Goal: Task Accomplishment & Management: Manage account settings

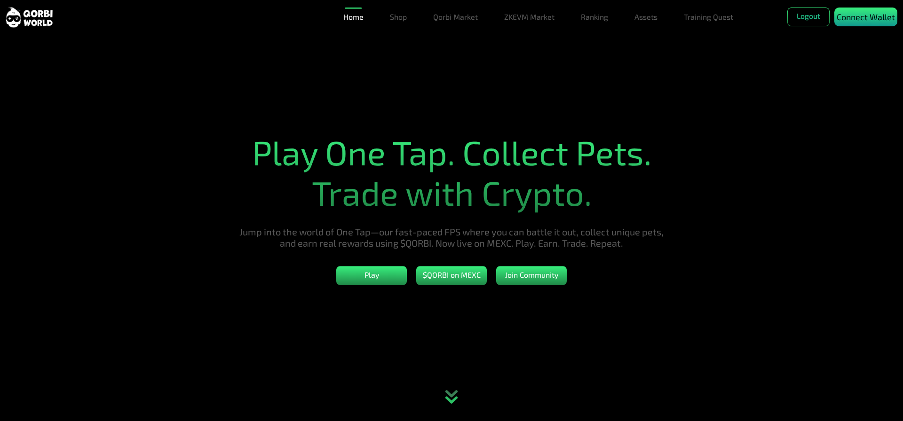
click at [862, 13] on p "Connect Wallet" at bounding box center [865, 17] width 58 height 13
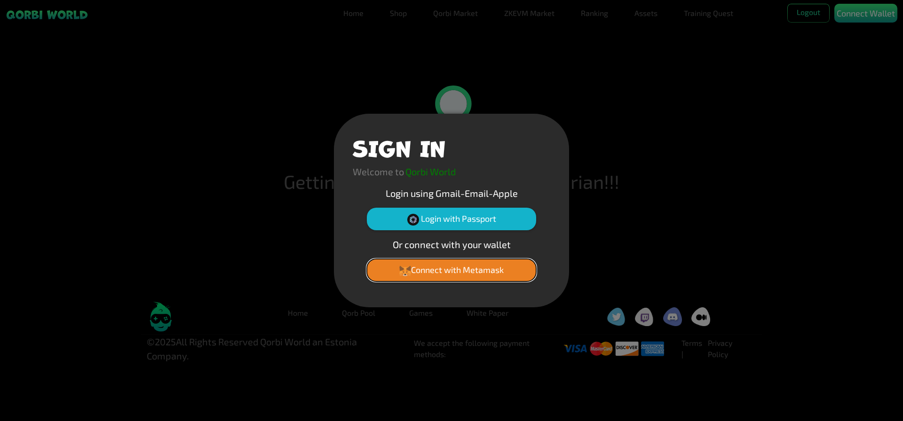
click at [480, 266] on button "Connect with Metamask" at bounding box center [451, 270] width 169 height 23
click at [465, 267] on button "Connect with Metamask" at bounding box center [451, 270] width 169 height 23
click at [675, 142] on div "SIGN IN Welcome to Qorbi World Login using Gmail-Email-Apple Login with Passpor…" at bounding box center [451, 210] width 903 height 421
click at [463, 279] on button "Connect with Metamask" at bounding box center [451, 270] width 169 height 23
click at [827, 43] on div "SIGN IN Welcome to Qorbi World Login using Gmail-Email-Apple Login with Passpor…" at bounding box center [451, 210] width 903 height 421
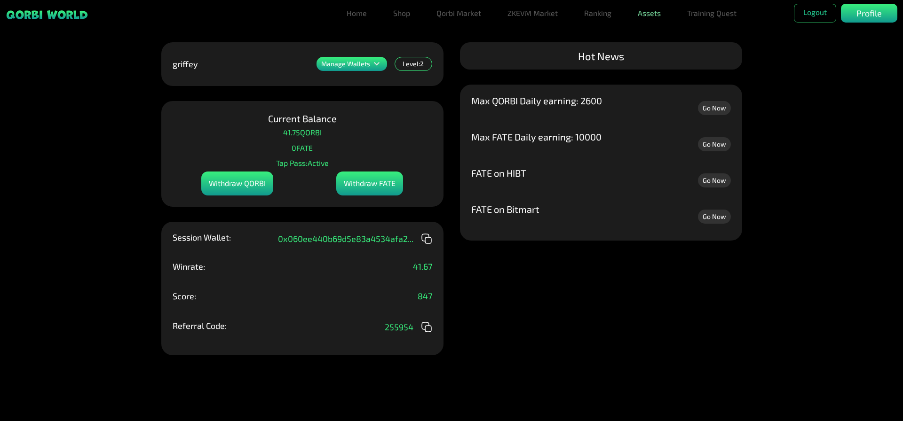
click at [650, 16] on link "Assets" at bounding box center [649, 13] width 31 height 19
click at [650, 14] on link "Assets" at bounding box center [649, 13] width 31 height 19
click at [648, 31] on link "Assets" at bounding box center [649, 32] width 31 height 19
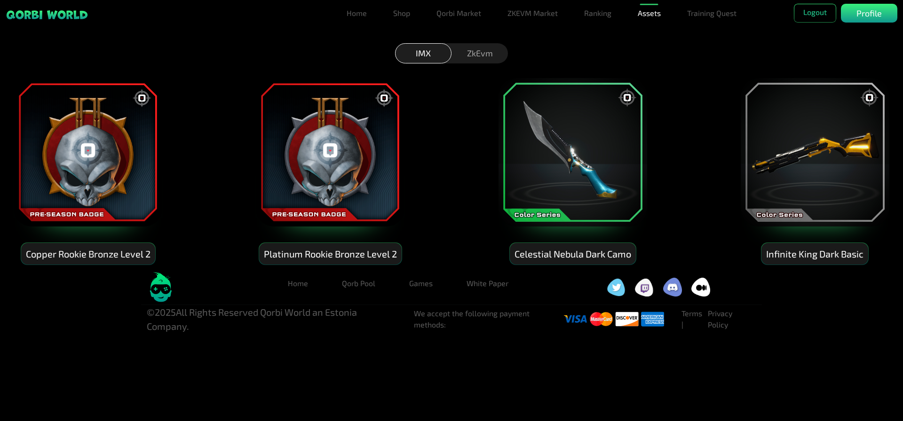
click at [483, 53] on div "ZkEvm" at bounding box center [479, 53] width 56 height 20
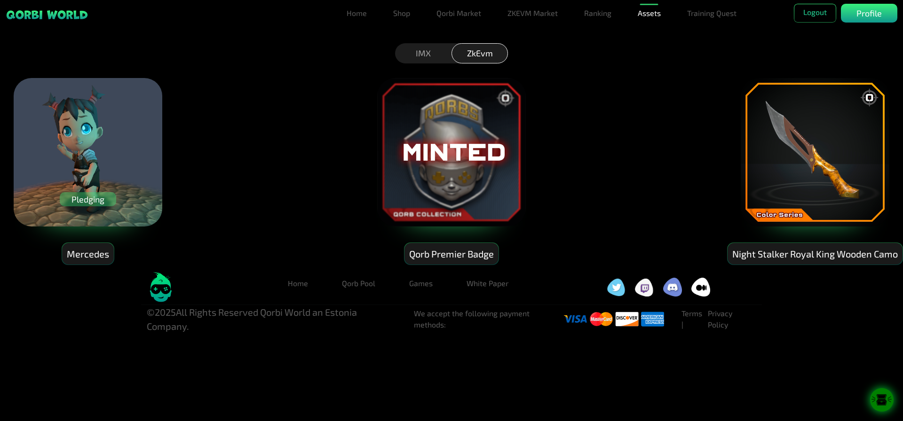
click at [92, 200] on div "Pledging" at bounding box center [88, 199] width 56 height 14
click at [91, 198] on div "Pledging" at bounding box center [88, 199] width 56 height 14
click at [74, 199] on div "Pledging" at bounding box center [88, 199] width 56 height 14
click at [96, 197] on div "Pledging" at bounding box center [88, 199] width 56 height 14
click at [517, 16] on link "ZKEVM Market" at bounding box center [533, 13] width 58 height 19
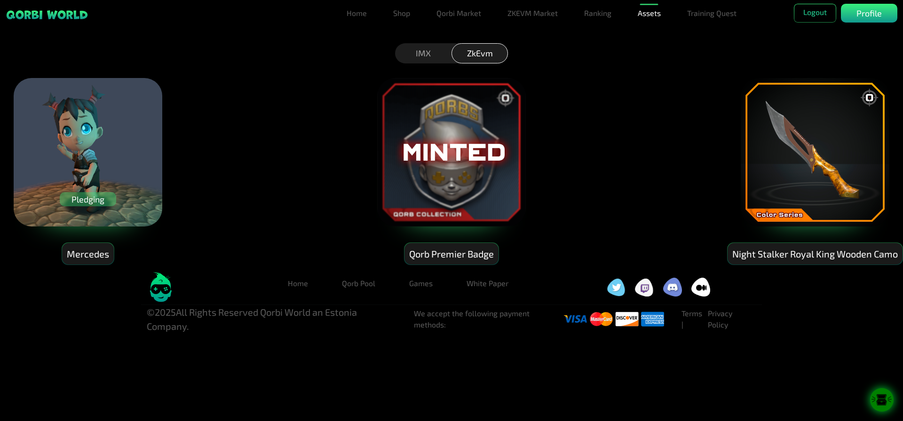
click at [94, 195] on div "Pledging" at bounding box center [88, 199] width 56 height 14
drag, startPoint x: 96, startPoint y: 198, endPoint x: 114, endPoint y: 80, distance: 118.9
click at [114, 80] on img at bounding box center [88, 152] width 150 height 150
